Goal: Task Accomplishment & Management: Complete application form

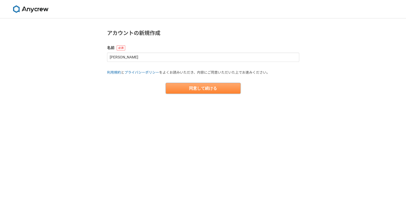
click at [193, 92] on button "同意して続ける" at bounding box center [203, 88] width 75 height 11
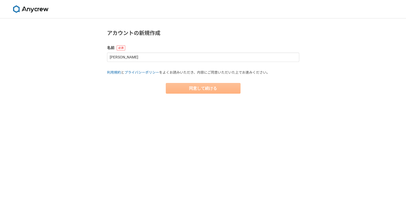
select select "13"
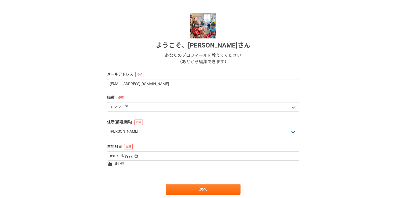
scroll to position [53, 0]
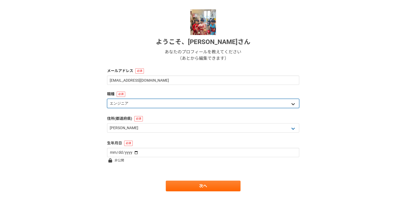
click at [138, 104] on select "エンジニア デザイナー ライター 営業 マーケティング 企画・事業開発 バックオフィス その他" at bounding box center [203, 103] width 192 height 9
select select "4"
click at [107, 99] on select "エンジニア デザイナー ライター 営業 マーケティング 企画・事業開発 バックオフィス その他" at bounding box center [203, 103] width 192 height 9
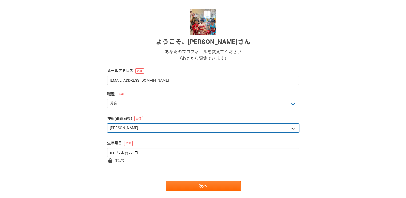
click at [118, 128] on select "北海道 青森県 岩手県 宮城県 秋田県 山形県 福島県 茨城県 栃木県 群馬県 埼玉県 千葉県 東京都 神奈川県 新潟県 富山県 石川県 福井県 山梨県 長野…" at bounding box center [203, 127] width 192 height 9
select select "45"
click at [107, 123] on select "北海道 青森県 岩手県 宮城県 秋田県 山形県 福島県 茨城県 栃木県 群馬県 埼玉県 千葉県 東京都 神奈川県 新潟県 富山県 石川県 福井県 山梨県 長野…" at bounding box center [203, 127] width 192 height 9
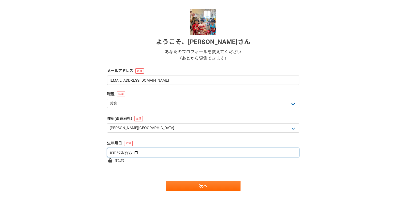
click at [128, 151] on input "date" at bounding box center [203, 152] width 192 height 9
click at [132, 152] on input "date" at bounding box center [203, 152] width 192 height 9
click at [112, 153] on input "date" at bounding box center [203, 152] width 192 height 9
type input "1986-07-24"
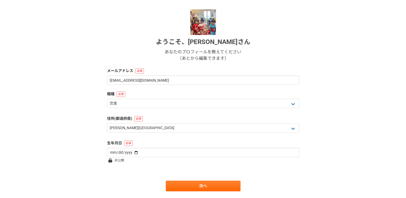
click at [75, 143] on div "1 2 3 4 5 6 基本情報 ようこそ、 小池和也 さん あなたのプロフィールを教えてください （あとから編集できます） メールアドレス koike201…" at bounding box center [203, 89] width 406 height 248
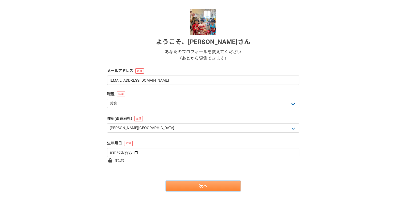
click at [180, 188] on link "次へ" at bounding box center [203, 186] width 75 height 11
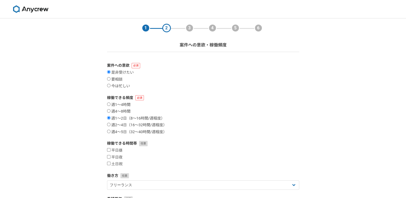
scroll to position [27, 0]
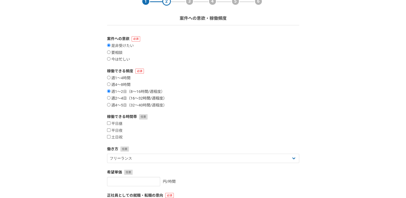
click at [109, 99] on input "週2〜4日（16〜32時間/週程度）" at bounding box center [108, 97] width 3 height 3
radio input "true"
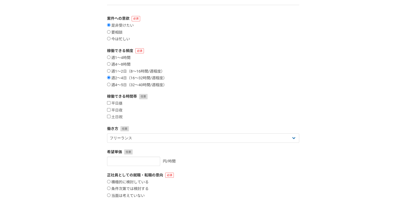
scroll to position [80, 0]
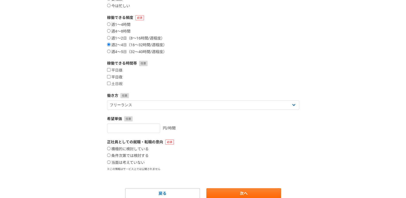
drag, startPoint x: 108, startPoint y: 70, endPoint x: 109, endPoint y: 76, distance: 6.5
click at [109, 70] on input "平日昼" at bounding box center [108, 69] width 3 height 3
checkbox input "true"
click at [109, 78] on input "平日夜" at bounding box center [108, 76] width 3 height 3
checkbox input "true"
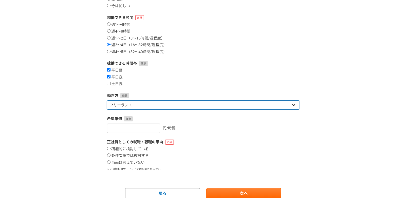
click at [114, 104] on select "フリーランス 副業 その他" at bounding box center [203, 104] width 192 height 9
click at [107, 100] on select "フリーランス 副業 その他" at bounding box center [203, 104] width 192 height 9
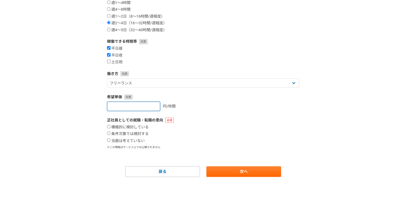
click at [117, 103] on input "number" at bounding box center [133, 106] width 53 height 9
type input "2000"
click at [109, 143] on div "正社員としての就職・転職の意向 積極的に検討している 条件次第では検討する 当面は考えていない ※この情報はサービス上では公開されません" at bounding box center [203, 134] width 192 height 32
click at [109, 141] on input "当面は考えていない" at bounding box center [108, 140] width 3 height 3
radio input "true"
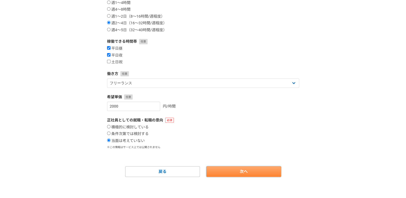
click at [228, 170] on link "次へ" at bounding box center [243, 171] width 75 height 11
select select
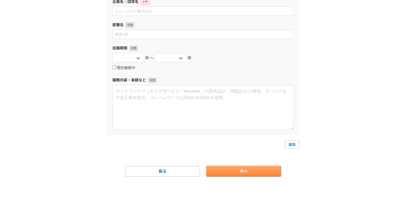
scroll to position [0, 0]
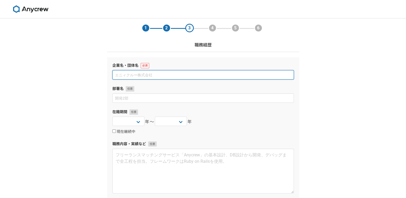
click at [130, 76] on input at bounding box center [203, 74] width 182 height 9
type input "か"
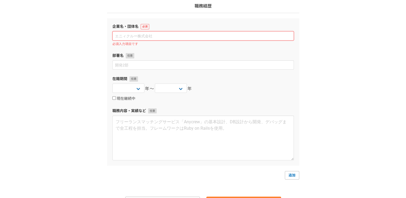
scroll to position [16, 0]
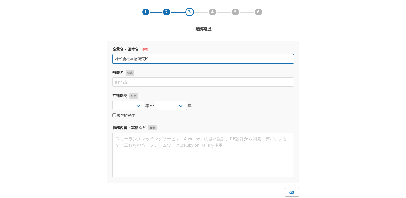
type input "株式会社本物研究所"
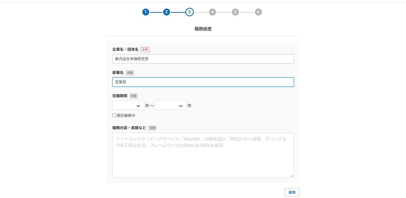
type input "営業部"
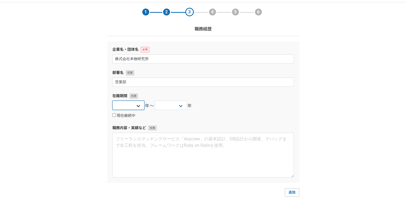
click at [138, 102] on select "2025 2024 2023 2022 2021 2020 2019 2018 2017 2016 2015 2014 2013 2012 2011 2010…" at bounding box center [128, 105] width 32 height 9
select select "2009"
click at [112, 101] on select "2025 2024 2023 2022 2021 2020 2019 2018 2017 2016 2015 2014 2013 2012 2011 2010…" at bounding box center [128, 105] width 32 height 9
click at [166, 110] on div "2025 2024 2023 2022 2021 2020 2019 2018 2017 2016 2015 2014 2013 2012 2011 2010…" at bounding box center [171, 106] width 32 height 11
click at [165, 107] on select "2025 2024 2023 2022 2021 2020 2019 2018 2017 2016 2015 2014 2013 2012 2011 2010…" at bounding box center [171, 105] width 32 height 9
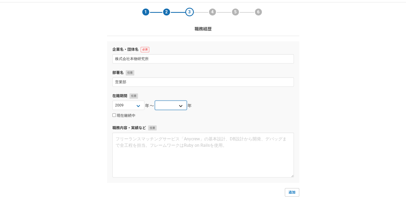
select select "2017"
click at [155, 101] on select "2025 2024 2023 2022 2021 2020 2019 2018 2017 2016 2015 2014 2013 2012 2011 2010…" at bounding box center [171, 105] width 32 height 9
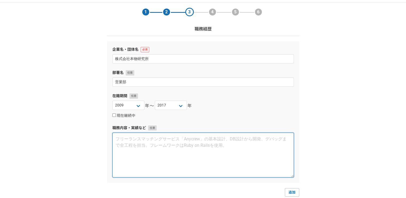
click at [139, 143] on textarea at bounding box center [203, 155] width 182 height 45
paste textarea "本物研究所は健康専門商社で食品および健康食品、雑貨を取り扱っており、新規顧客開拓（法人）や代理店 フォロー、イベント開催、音声配信などの業務に携わりました。既…"
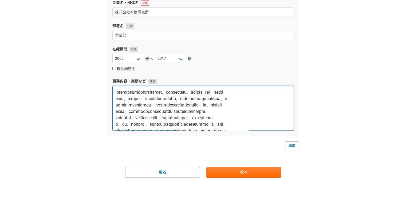
scroll to position [63, 0]
type textarea "本物研究所は健康専門商社で食品および健康食品、雑貨を取り扱っており、新規顧客開拓（法人）や代理店 フォロー、イベント開催、音声配信などの業務に携わりました。既…"
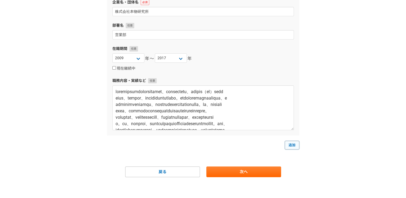
click at [287, 146] on link "追加" at bounding box center [292, 145] width 14 height 9
select select
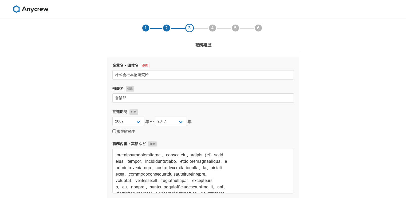
scroll to position [80, 0]
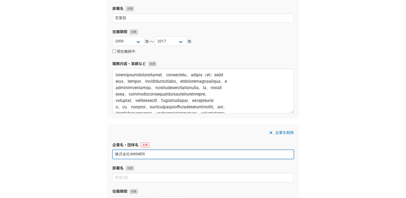
type input "株式会社ANSWER"
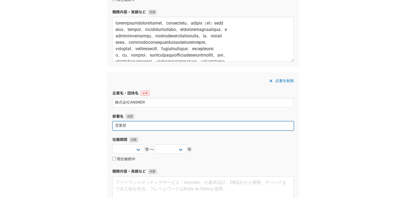
scroll to position [187, 0]
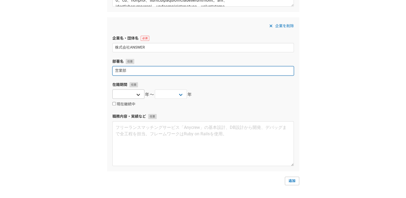
type input "営業部"
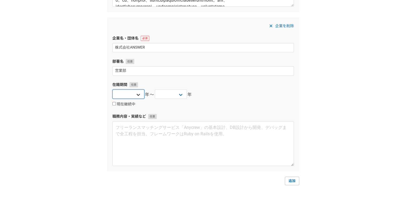
click at [121, 95] on select "2025 2024 2023 2022 2021 2020 2019 2018 2017 2016 2015 2014 2013 2012 2011 2010…" at bounding box center [128, 93] width 32 height 9
select select "2017"
click at [112, 89] on select "2025 2024 2023 2022 2021 2020 2019 2018 2017 2016 2015 2014 2013 2012 2011 2010…" at bounding box center [128, 93] width 32 height 9
click at [161, 93] on select "2025 2024 2023 2022 2021 2020 2019 2018 2017 2016 2015 2014 2013 2012 2011 2010…" at bounding box center [171, 93] width 32 height 9
select select "2020"
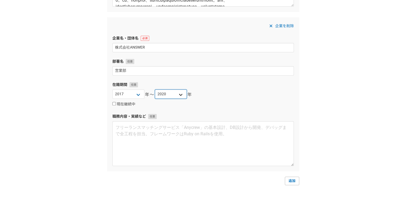
click at [155, 89] on select "2025 2024 2023 2022 2021 2020 2019 2018 2017 2016 2015 2014 2013 2012 2011 2010…" at bounding box center [171, 93] width 32 height 9
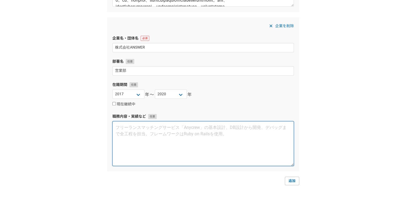
click at [161, 129] on textarea at bounding box center [203, 143] width 182 height 45
paste textarea "IT代理店として、NTT商材を東京・千葉を中心に販売いたしました。私が担当していた商材は主に通信機器や インターネットサービス、通信サービスおよびネットワーク…"
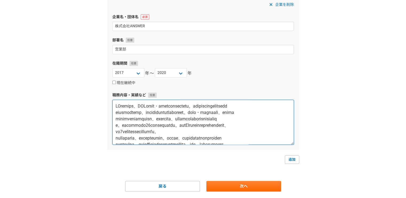
scroll to position [223, 0]
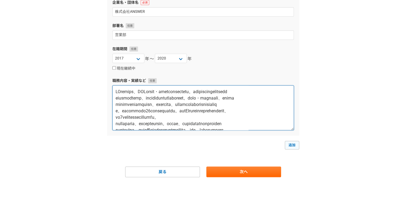
type textarea "IT代理店として、NTT商材を東京・千葉を中心に販売いたしました。私が担当していた商材は主に通信機器や インターネットサービス、通信サービスおよびネットワーク…"
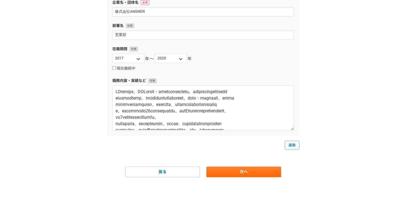
drag, startPoint x: 299, startPoint y: 146, endPoint x: 296, endPoint y: 143, distance: 3.8
click at [296, 143] on link "追加" at bounding box center [292, 145] width 14 height 9
select select
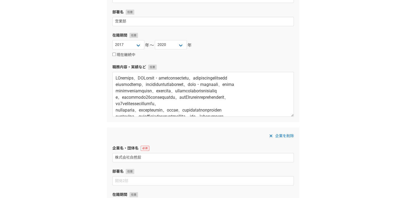
scroll to position [249, 0]
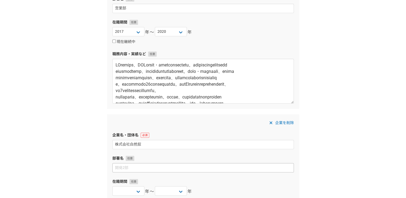
type input "株式会社自然舘"
drag, startPoint x: 126, startPoint y: 168, endPoint x: 126, endPoint y: 164, distance: 4.0
click at [126, 168] on input at bounding box center [203, 167] width 182 height 9
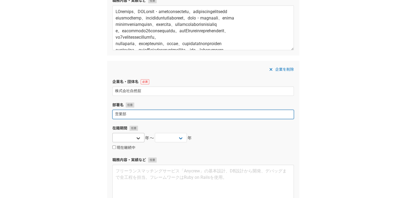
type input "営業部"
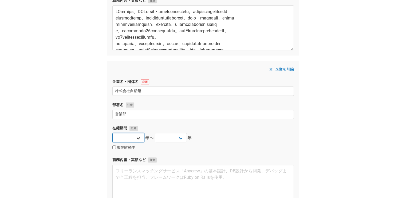
click at [121, 134] on select "2025 2024 2023 2022 2021 2020 2019 2018 2017 2016 2015 2014 2013 2012 2011 2010…" at bounding box center [128, 137] width 32 height 9
select select "2020"
click at [112, 133] on select "2025 2024 2023 2022 2021 2020 2019 2018 2017 2016 2015 2014 2013 2012 2011 2010…" at bounding box center [128, 137] width 32 height 9
click at [174, 134] on select "2025 2024 2023 2022 2021 2020 2019 2018 2017 2016 2015 2014 2013 2012 2011 2010…" at bounding box center [171, 137] width 32 height 9
select select "2024"
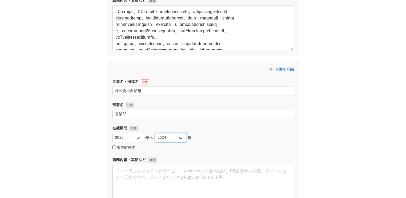
click at [155, 133] on select "2025 2024 2023 2022 2021 2020 2019 2018 2017 2016 2015 2014 2013 2012 2011 2010…" at bounding box center [171, 137] width 32 height 9
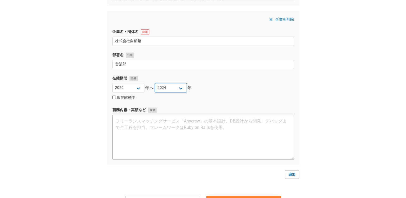
scroll to position [356, 0]
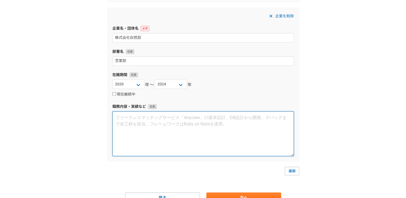
click at [170, 134] on textarea at bounding box center [203, 133] width 182 height 45
paste textarea "株式会社自然舘は、自然食品やオリジナル健康食品を直販（店舗、イベント、紙、WEB、外商）と卸販売を行 なっております。 私は新規市場開拓として、DtoCの事業…"
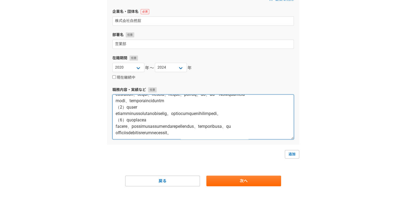
scroll to position [382, 0]
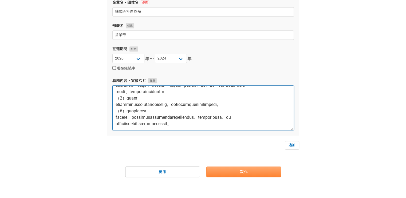
type textarea "株式会社自然舘は、自然食品やオリジナル健康食品を直販（店舗、イベント、紙、WEB、外商）と卸販売を行 なっております。 私は新規市場開拓として、DtoCの事業…"
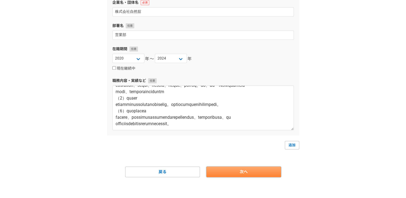
click at [230, 175] on link "次へ" at bounding box center [243, 172] width 75 height 11
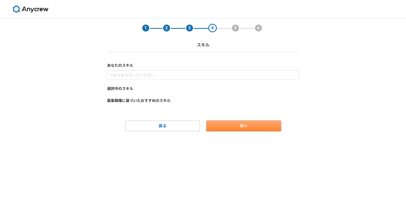
scroll to position [0, 0]
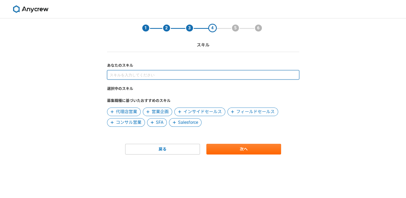
click at [118, 72] on input at bounding box center [203, 74] width 192 height 9
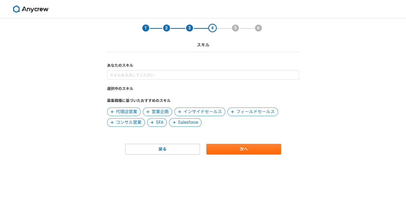
click at [136, 111] on span "代理店営業" at bounding box center [126, 112] width 21 height 6
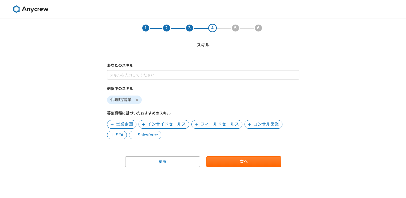
click at [127, 123] on span "営業企画" at bounding box center [124, 124] width 17 height 6
click at [237, 125] on span "コンサル営業" at bounding box center [235, 124] width 26 height 6
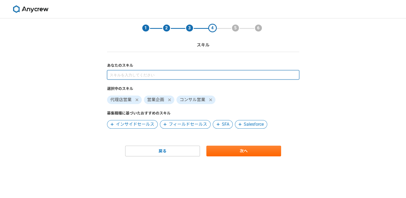
click at [119, 78] on input at bounding box center [203, 74] width 192 height 9
type input "営業"
click at [119, 77] on input at bounding box center [203, 74] width 192 height 9
type input "企画"
click at [132, 73] on input at bounding box center [203, 74] width 192 height 9
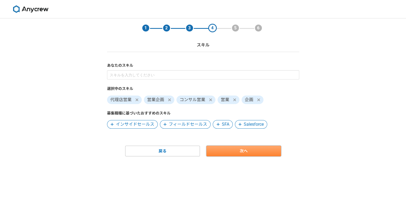
click at [220, 156] on link "次へ" at bounding box center [243, 151] width 75 height 11
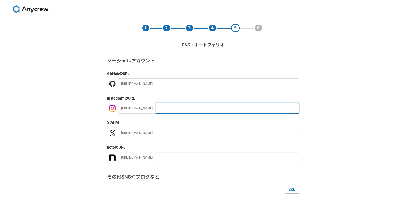
click at [165, 112] on input "text" at bounding box center [227, 108] width 143 height 11
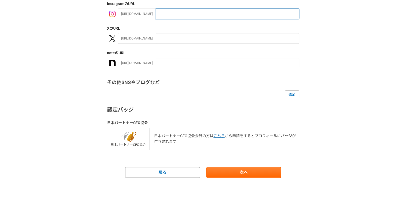
scroll to position [95, 0]
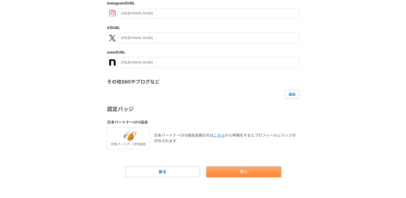
click at [228, 171] on link "次へ" at bounding box center [243, 172] width 75 height 11
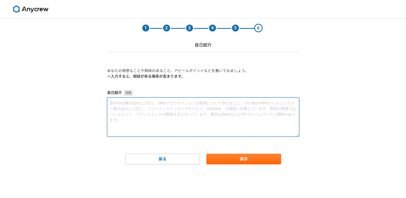
click at [157, 102] on textarea at bounding box center [203, 116] width 192 height 39
paste textarea "フリーランスの営業・企画ディレクターとして活動しております。 これまで15年以上にわたり、食品・健康食品・ヘルスケア・IT分野を中心に、法人営業・新規事業立ち…"
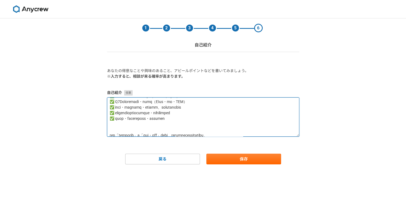
scroll to position [146, 0]
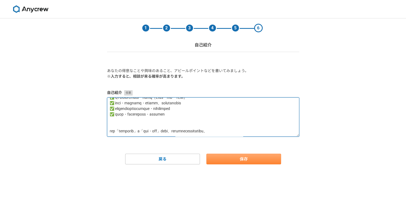
type textarea "フリーランスの営業・企画ディレクターとして活動しております。 これまで15年以上にわたり、食品・健康食品・ヘルスケア・IT分野を中心に、法人営業・新規事業立ち…"
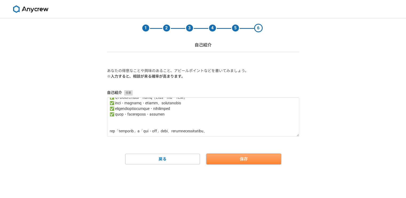
click at [212, 158] on button "保存" at bounding box center [243, 159] width 75 height 11
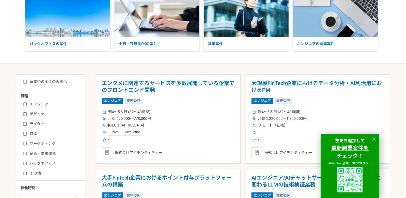
scroll to position [53, 0]
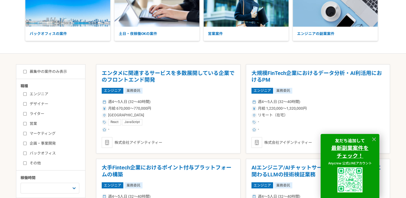
click at [26, 123] on input "営業" at bounding box center [24, 123] width 3 height 3
checkbox input "true"
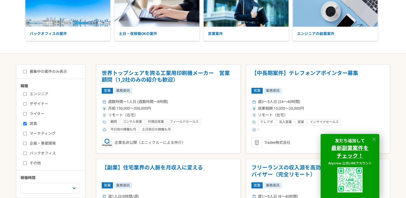
click at [373, 139] on icon at bounding box center [374, 139] width 6 height 6
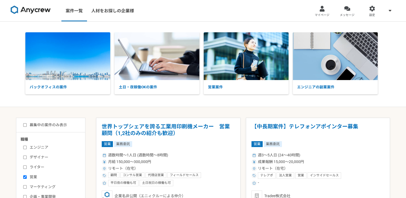
scroll to position [134, 0]
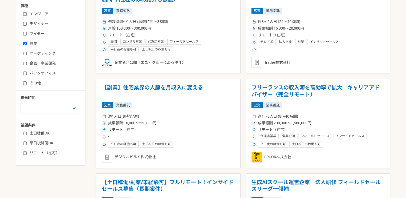
click at [24, 151] on input "リモート（在宅）" at bounding box center [24, 152] width 3 height 3
checkbox input "true"
click at [49, 112] on select "週1人日（8時間）以下 週2人日（16時間）以下 週3人日（24時間）以下 週4人日（32時間）以下 週5人日（40時間）以下" at bounding box center [50, 108] width 59 height 11
select select "3"
click at [21, 103] on select "週1人日（8時間）以下 週2人日（16時間）以下 週3人日（24時間）以下 週4人日（32時間）以下 週5人日（40時間）以下" at bounding box center [50, 108] width 59 height 11
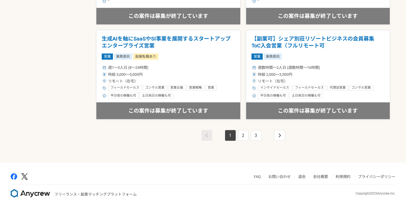
scroll to position [949, 0]
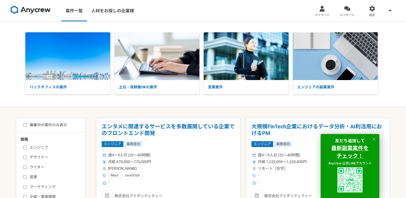
click at [376, 140] on icon at bounding box center [374, 139] width 6 height 6
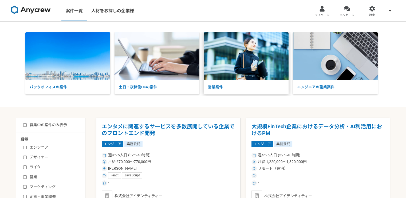
click at [231, 90] on p "営業案件" at bounding box center [246, 87] width 85 height 14
click at [224, 76] on img at bounding box center [246, 56] width 85 height 48
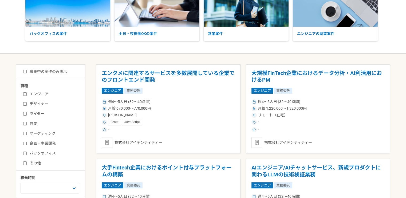
click at [25, 134] on input "マーケティング" at bounding box center [24, 133] width 3 height 3
checkbox input "true"
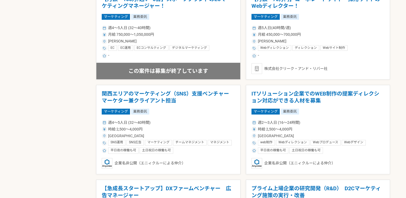
scroll to position [374, 0]
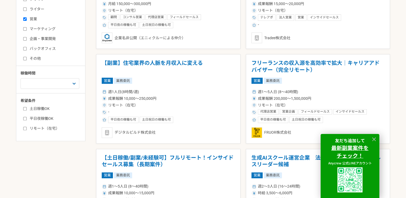
scroll to position [160, 0]
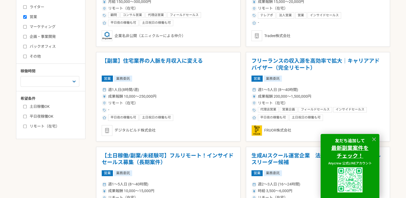
click at [36, 123] on div "土日稼働OK 平日夜稼働OK リモート（在宅）" at bounding box center [53, 115] width 64 height 27
click at [35, 124] on label "リモート（在宅）" at bounding box center [53, 127] width 61 height 6
click at [27, 125] on input "リモート（在宅）" at bounding box center [24, 126] width 3 height 3
checkbox input "true"
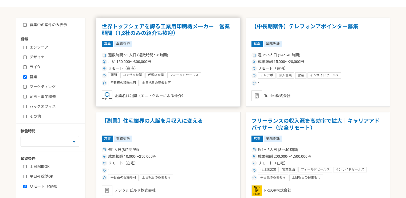
scroll to position [134, 0]
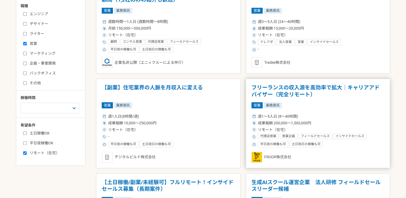
click at [276, 89] on h1 "フリーランスの収入源を高効率で拡大｜キャリアアドバイザー（完全リモート）" at bounding box center [318, 91] width 133 height 14
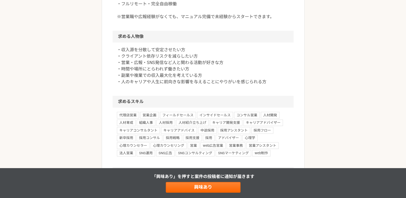
scroll to position [343, 0]
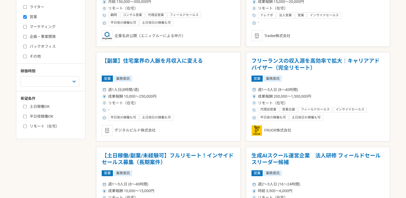
click at [35, 126] on label "リモート（在宅）" at bounding box center [53, 127] width 61 height 6
click at [27, 126] on input "リモート（在宅）" at bounding box center [24, 126] width 3 height 3
checkbox input "true"
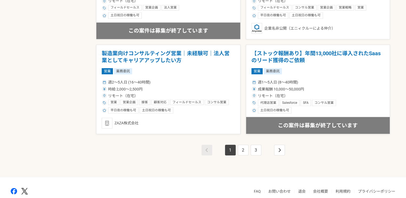
scroll to position [935, 0]
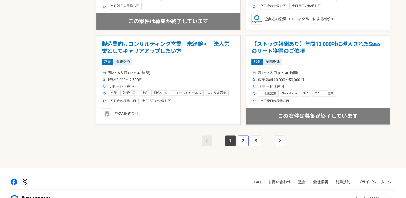
click at [243, 141] on link "2" at bounding box center [243, 140] width 11 height 11
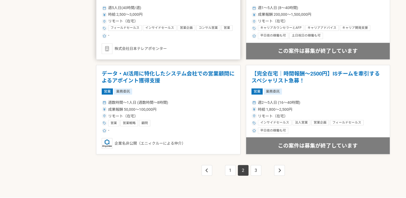
scroll to position [908, 0]
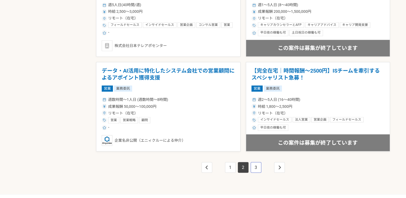
click at [258, 166] on link "3" at bounding box center [256, 167] width 11 height 11
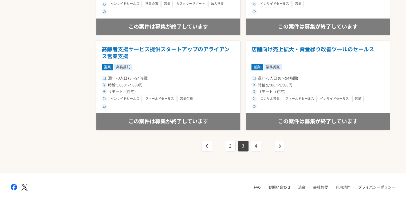
scroll to position [949, 0]
